Goal: Check status: Check status

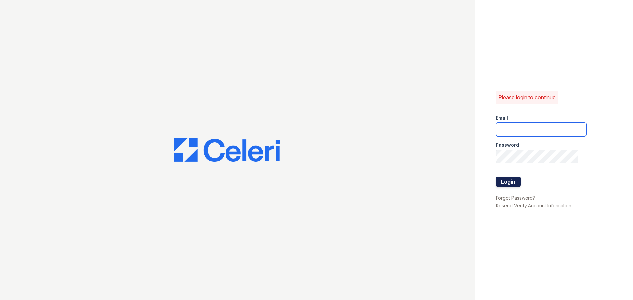
type input "[EMAIL_ADDRESS][DOMAIN_NAME]"
click at [513, 180] on button "Login" at bounding box center [508, 182] width 25 height 11
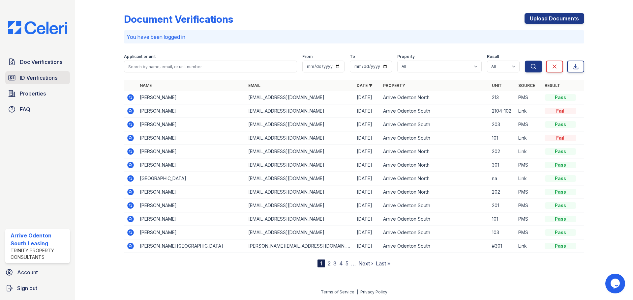
click at [45, 77] on span "ID Verifications" at bounding box center [39, 78] width 38 height 8
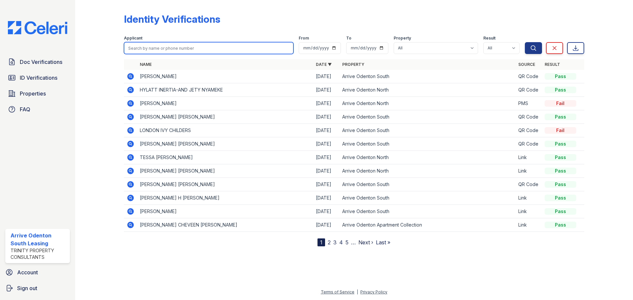
click at [156, 51] on input "search" at bounding box center [209, 48] width 170 height 12
type input "steven"
click at [525, 42] on button "Search" at bounding box center [533, 48] width 17 height 12
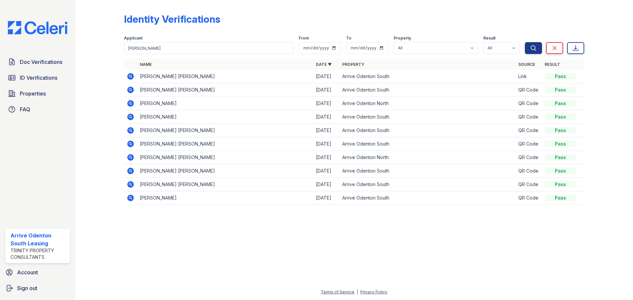
click at [132, 78] on icon at bounding box center [130, 76] width 7 height 7
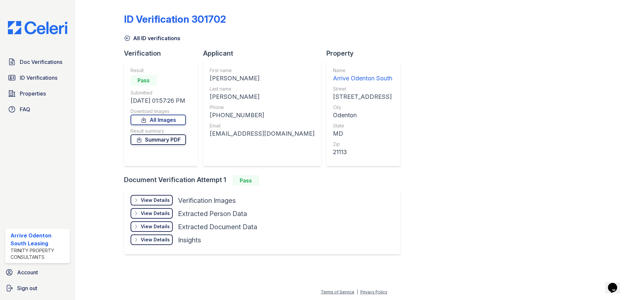
click at [161, 141] on link "Summary PDF" at bounding box center [158, 140] width 55 height 11
click at [25, 63] on span "Doc Verifications" at bounding box center [41, 62] width 43 height 8
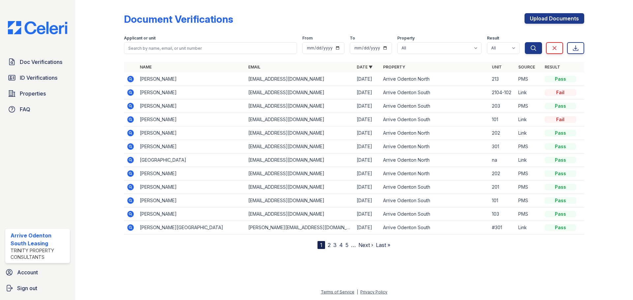
click at [129, 94] on icon at bounding box center [130, 92] width 7 height 7
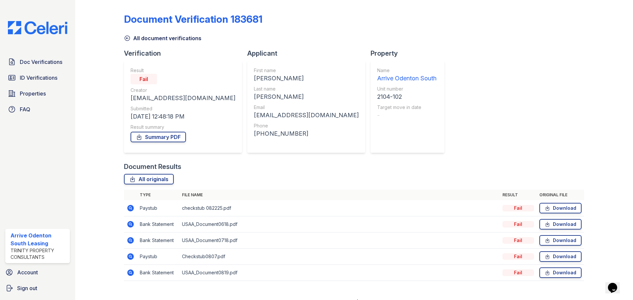
click at [129, 209] on icon at bounding box center [130, 208] width 7 height 7
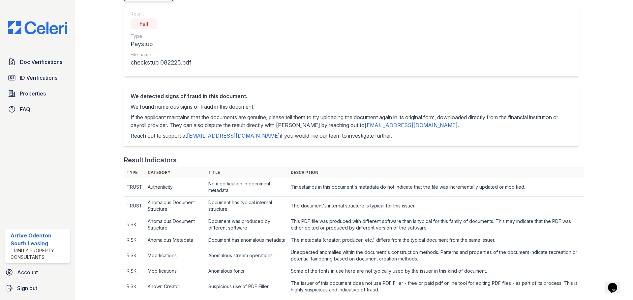
scroll to position [33, 0]
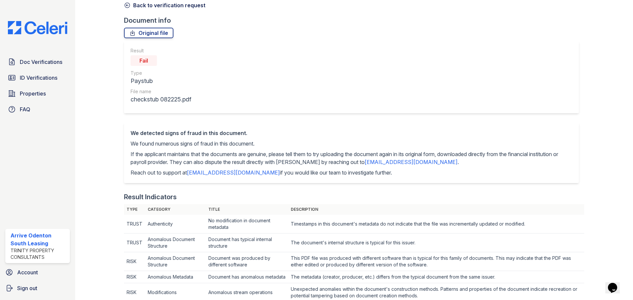
click at [129, 8] on icon at bounding box center [127, 5] width 7 height 7
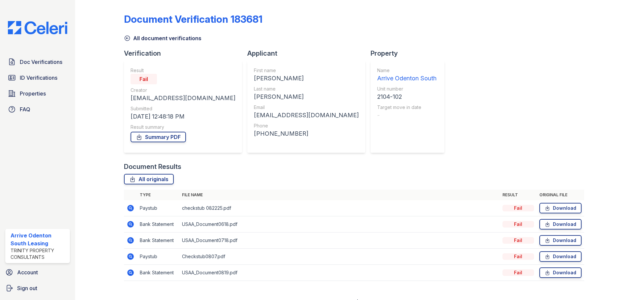
click at [129, 242] on icon at bounding box center [130, 240] width 7 height 7
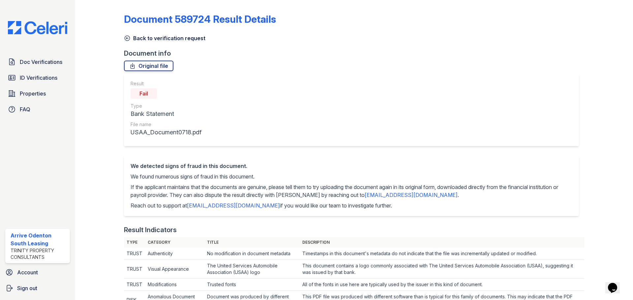
click at [126, 37] on icon at bounding box center [127, 38] width 7 height 7
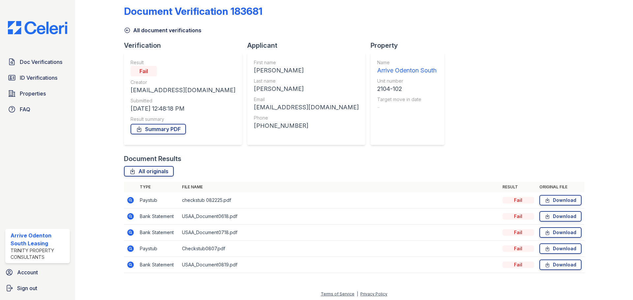
scroll to position [10, 0]
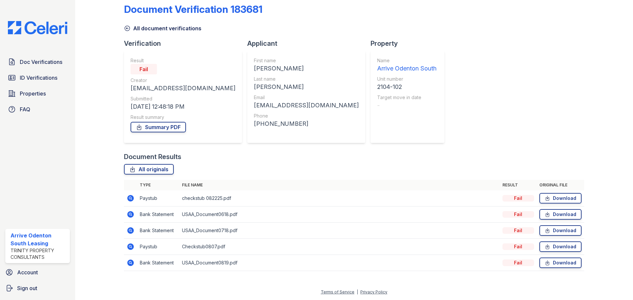
click at [131, 199] on icon at bounding box center [131, 199] width 8 height 8
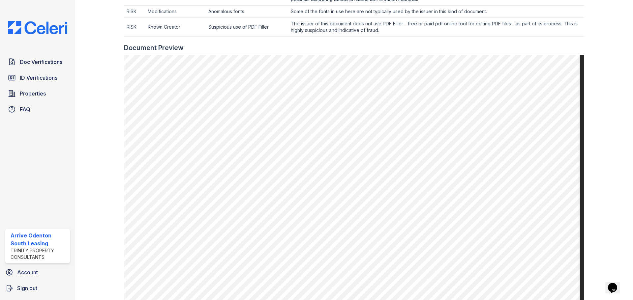
scroll to position [297, 0]
